Goal: Task Accomplishment & Management: Manage account settings

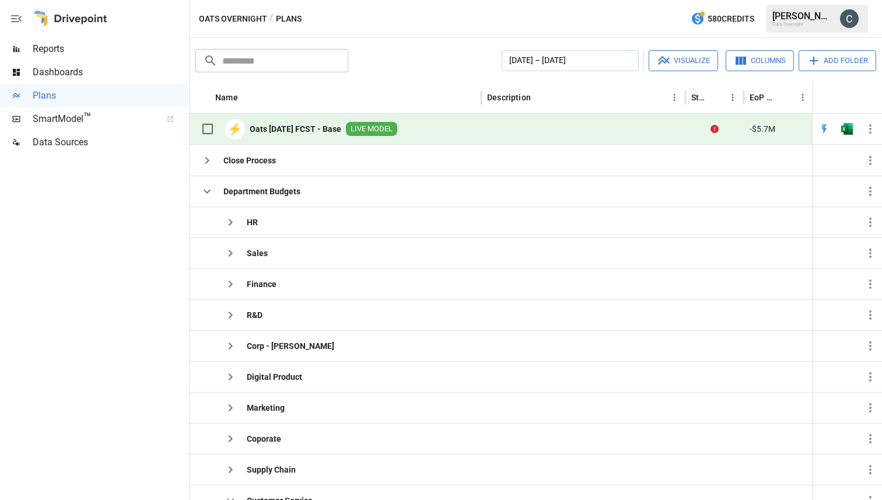
click at [392, 129] on span "LIVE MODEL" at bounding box center [371, 129] width 51 height 11
click at [716, 129] on icon "Error during sync." at bounding box center [714, 129] width 8 height 8
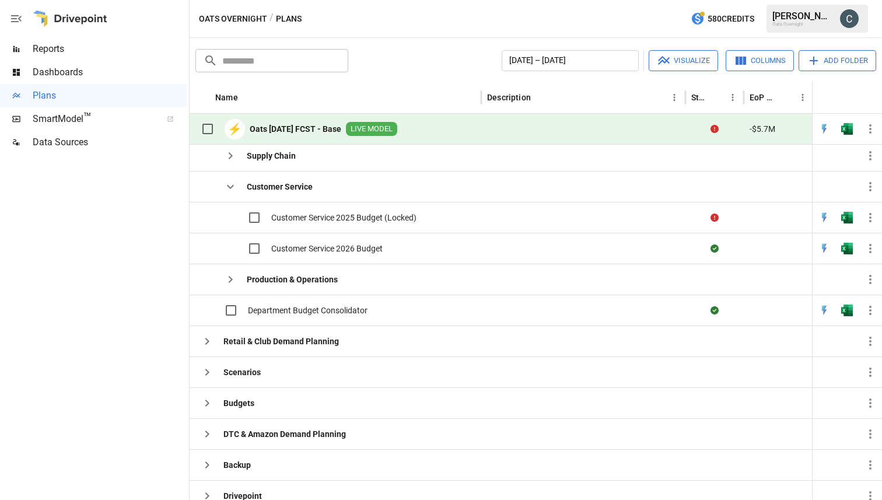
scroll to position [264, 0]
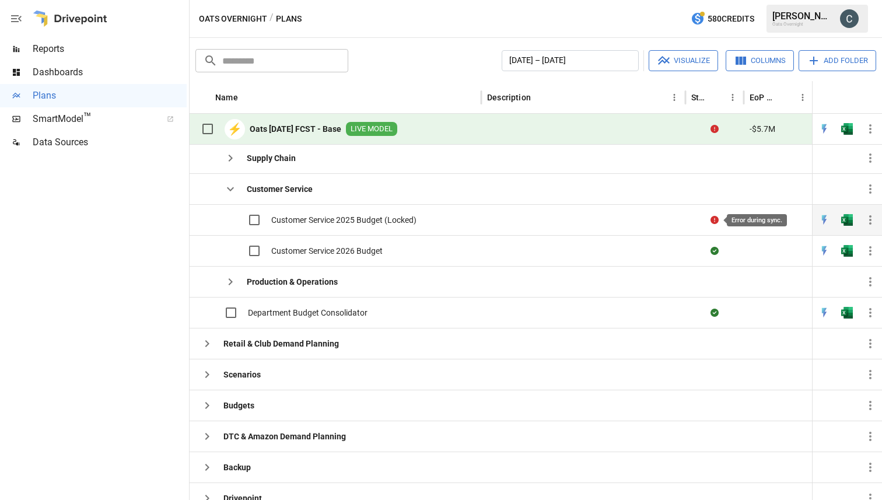
click at [717, 219] on icon "Error during sync." at bounding box center [714, 220] width 8 height 8
click at [286, 220] on span "Customer Service 2025 Budget (Locked)" at bounding box center [343, 220] width 145 height 12
click at [821, 215] on img "Open in Quick Edit" at bounding box center [824, 220] width 12 height 12
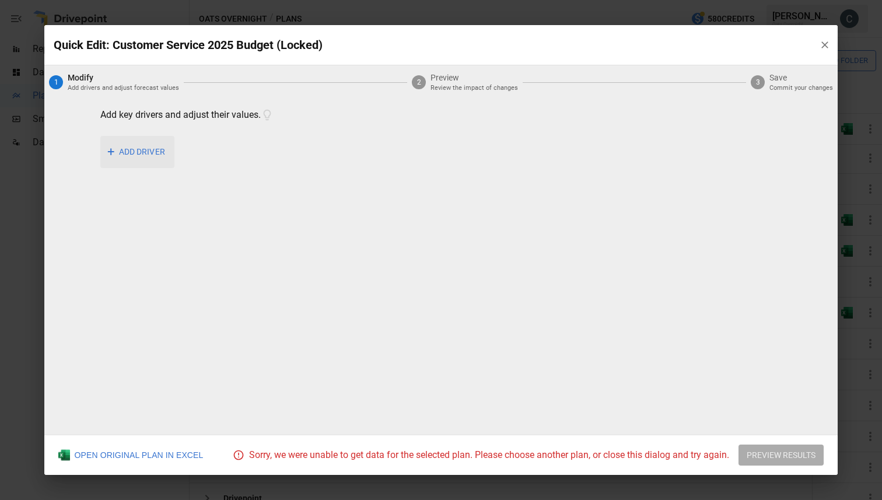
click at [136, 152] on button "+ ADD DRIVER" at bounding box center [137, 152] width 74 height 32
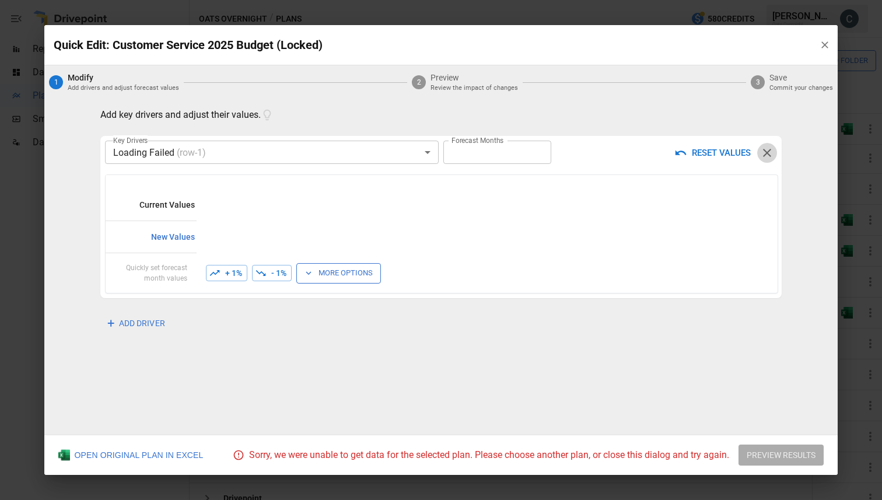
click at [767, 150] on icon "button" at bounding box center [767, 153] width 14 height 14
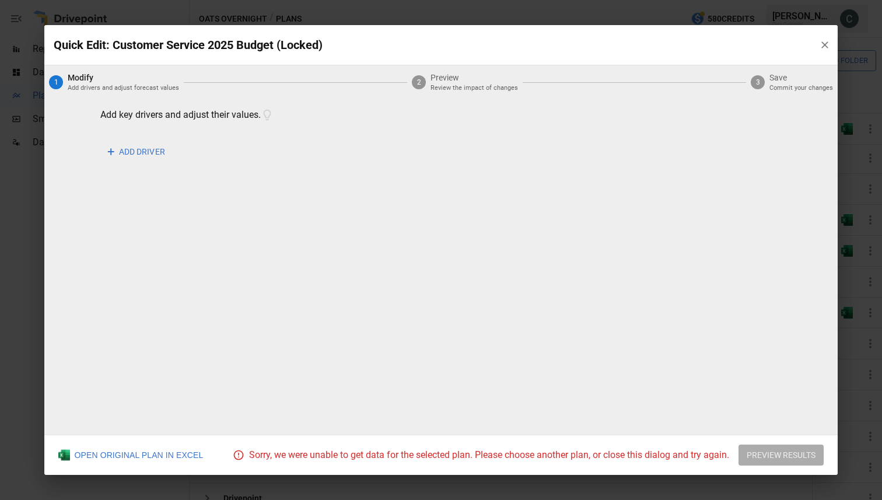
click at [826, 44] on icon "button" at bounding box center [825, 45] width 12 height 12
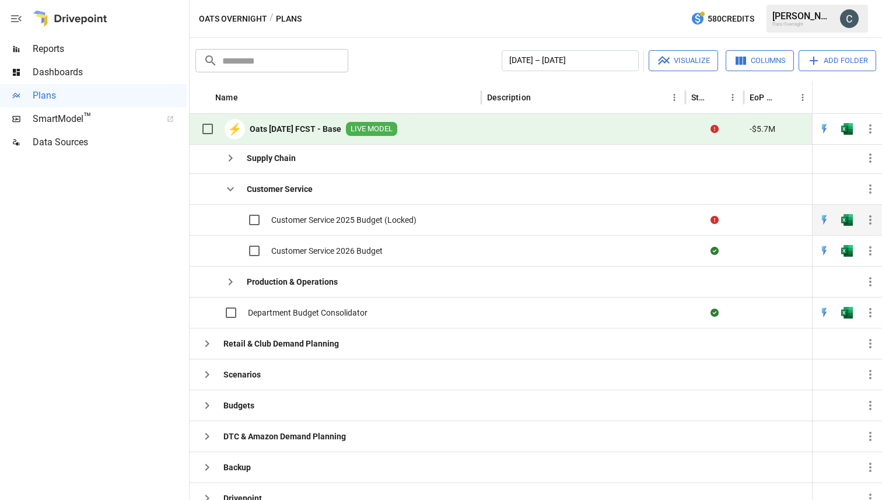
click at [846, 221] on img "Open in Excel" at bounding box center [847, 220] width 12 height 12
click at [869, 221] on icon "button" at bounding box center [870, 220] width 14 height 14
